Goal: Information Seeking & Learning: Learn about a topic

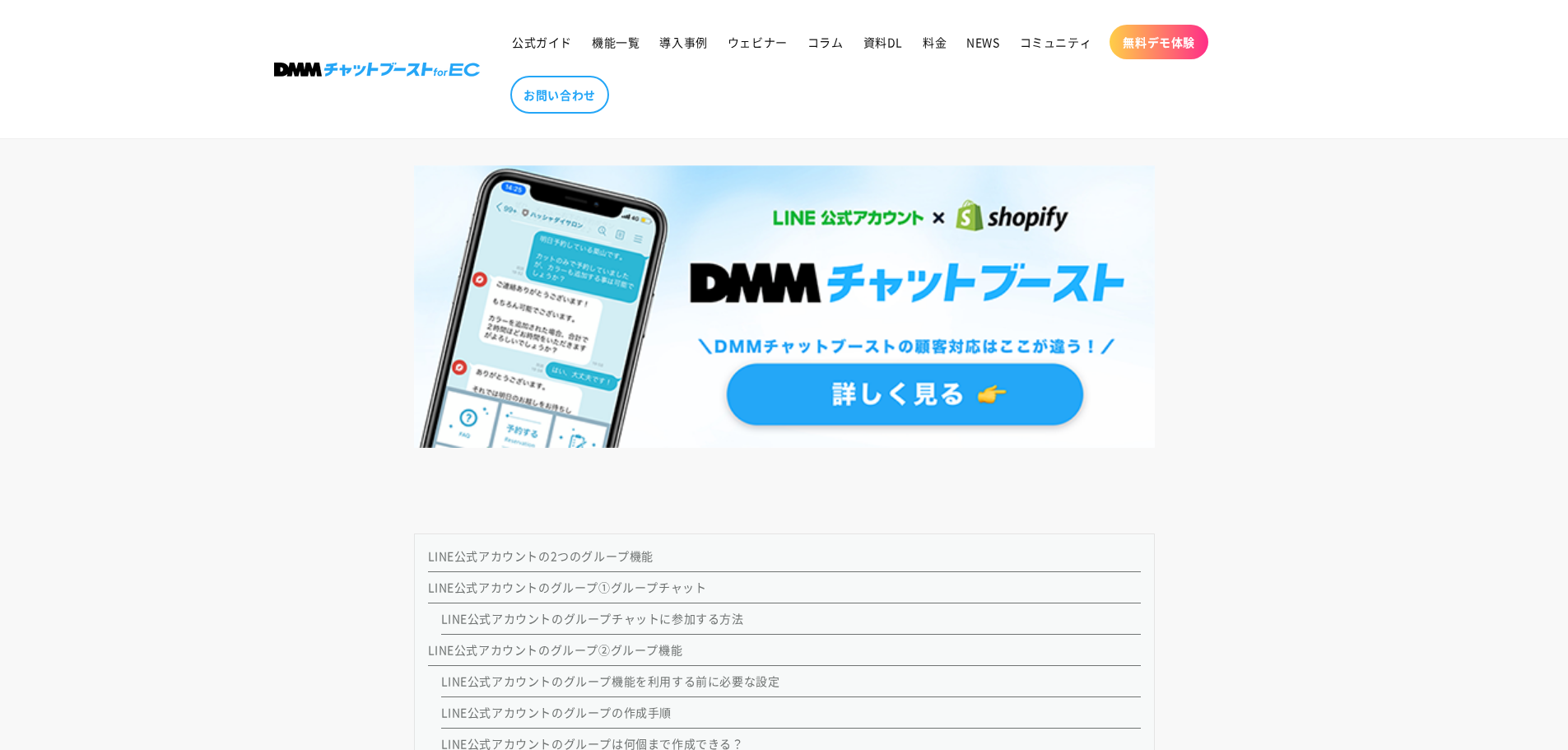
scroll to position [1646, 0]
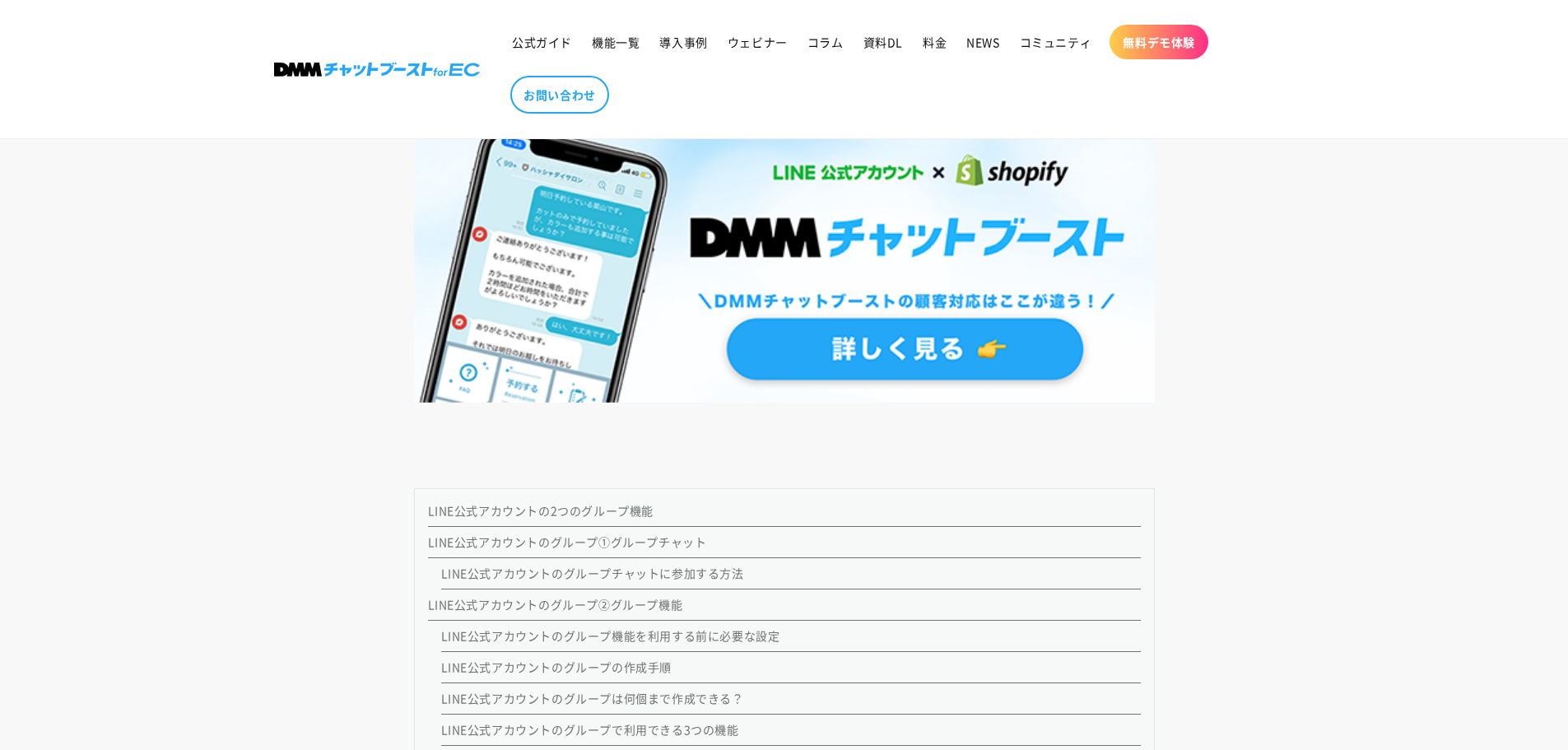
click at [649, 541] on link "LINE公式アカウントのグループ①グループチャット" at bounding box center [567, 541] width 279 height 16
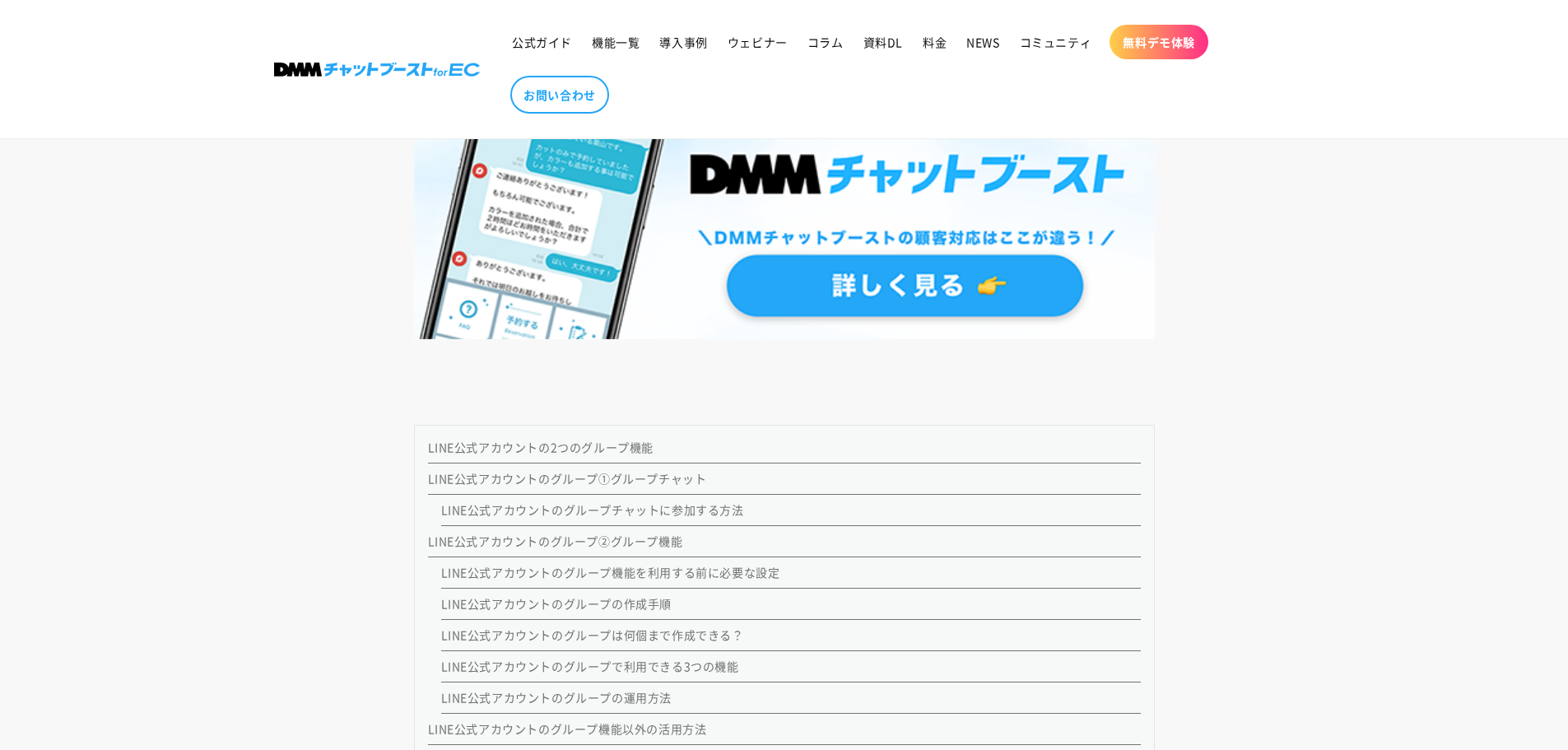
scroll to position [1729, 0]
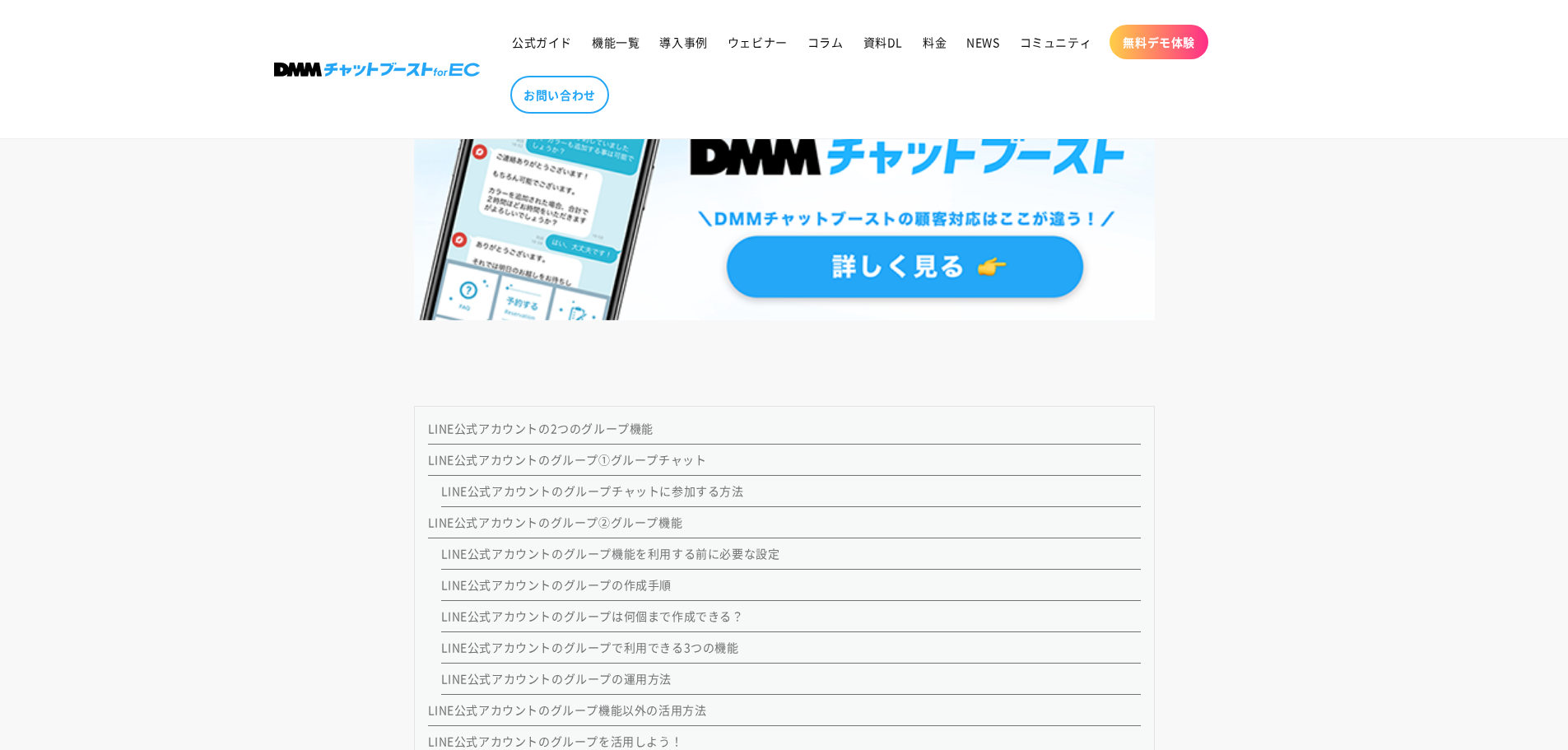
click at [655, 522] on link "LINE公式アカウントのグループ②グループ機能" at bounding box center [555, 522] width 255 height 16
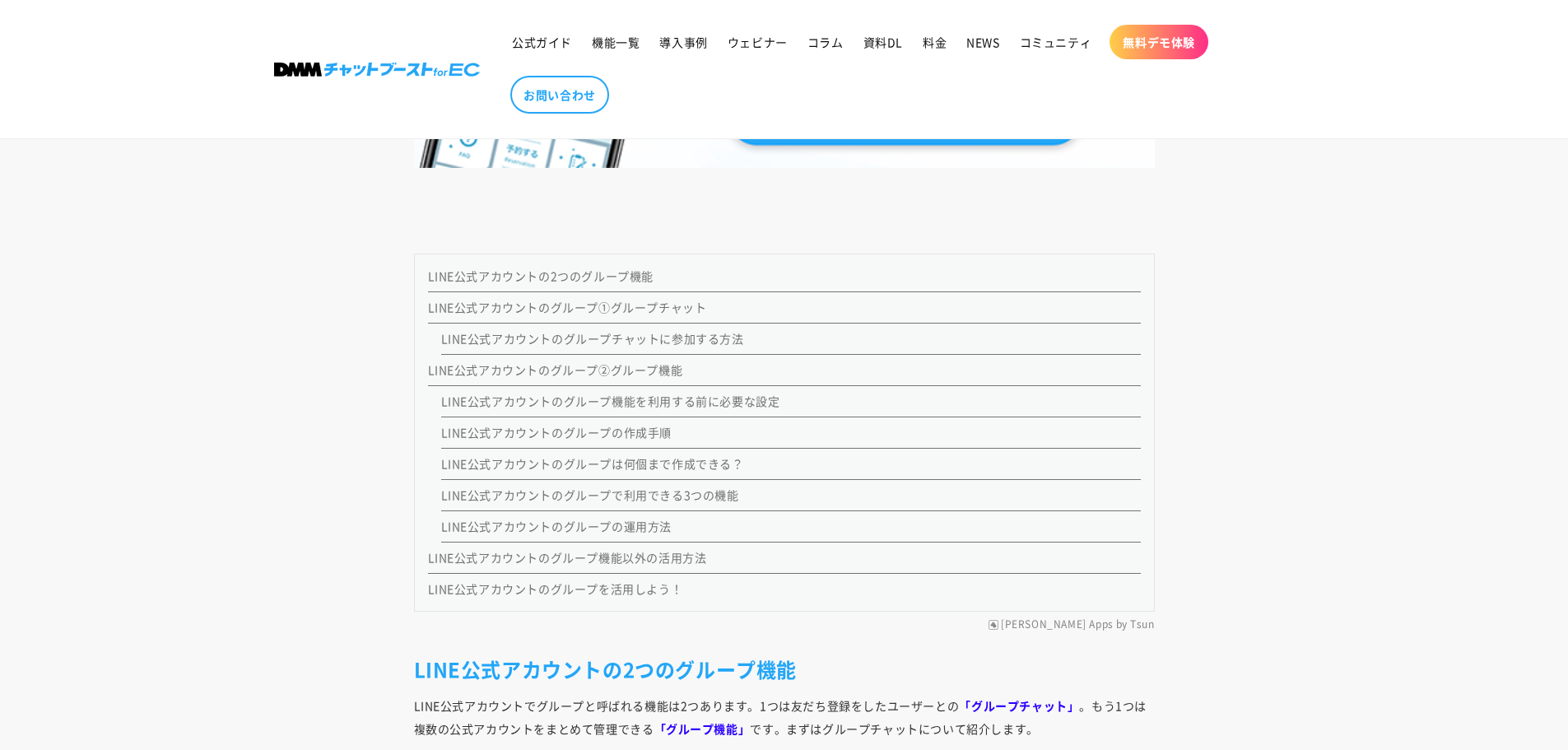
scroll to position [1893, 0]
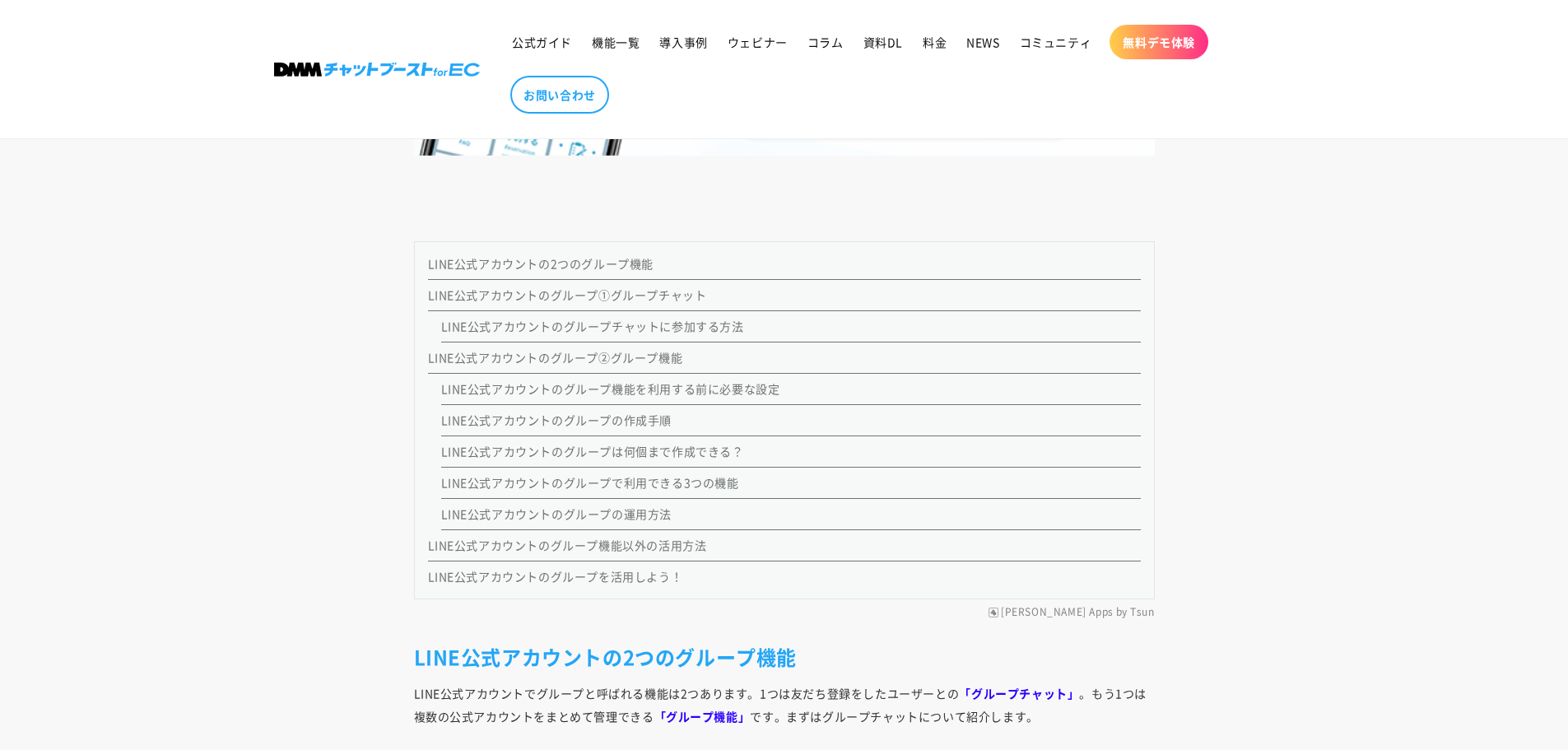
click at [648, 456] on link "LINE公式アカウントのグループは何個まで作成できる？" at bounding box center [593, 451] width 303 height 16
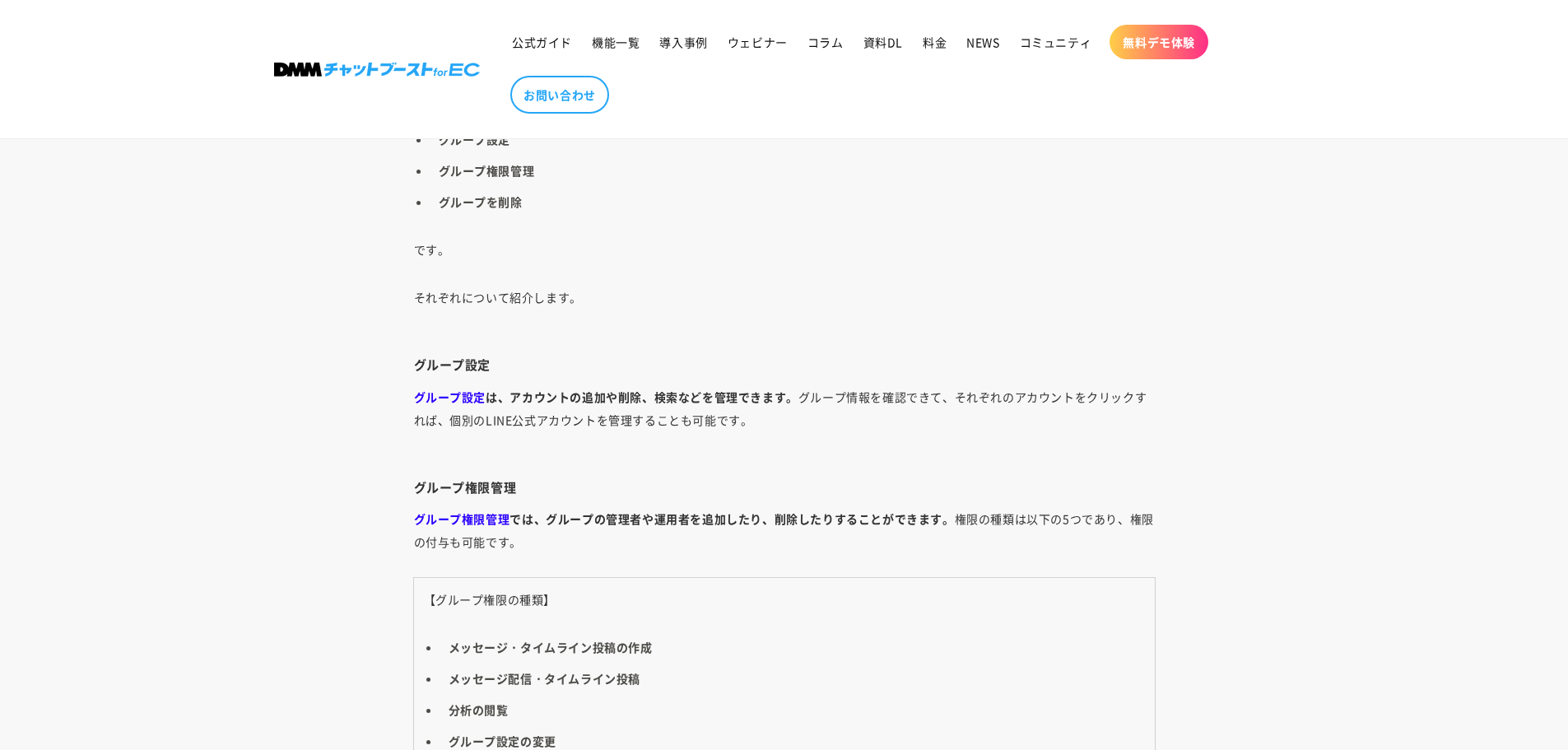
scroll to position [8210, 0]
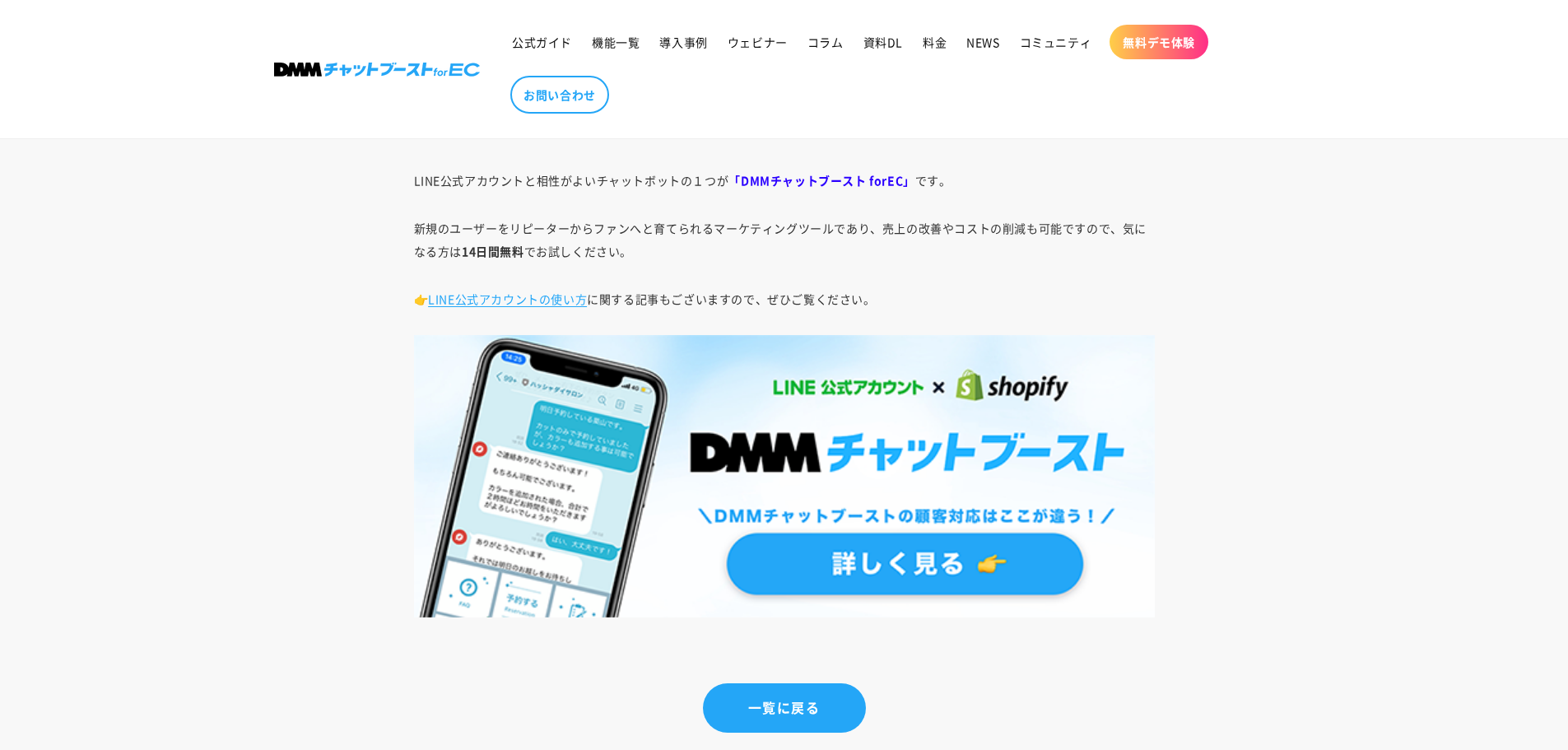
scroll to position [9797, 0]
